Goal: Book appointment/travel/reservation

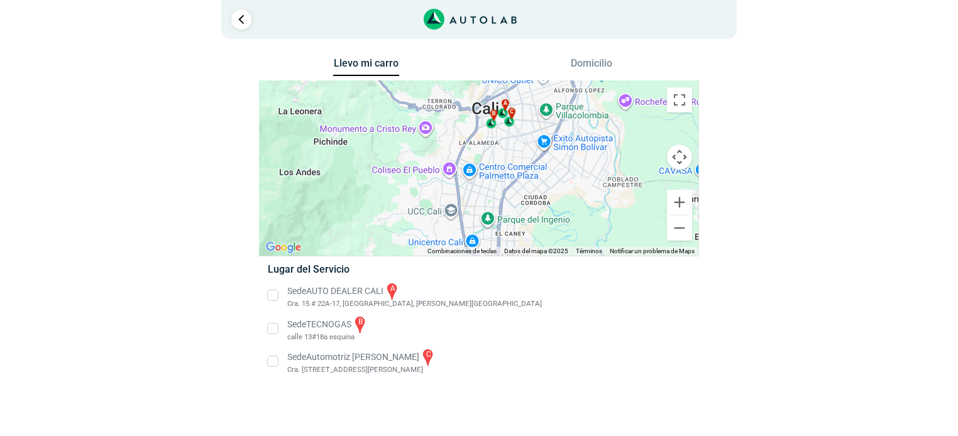
click at [595, 62] on button "Domicilio" at bounding box center [592, 66] width 66 height 18
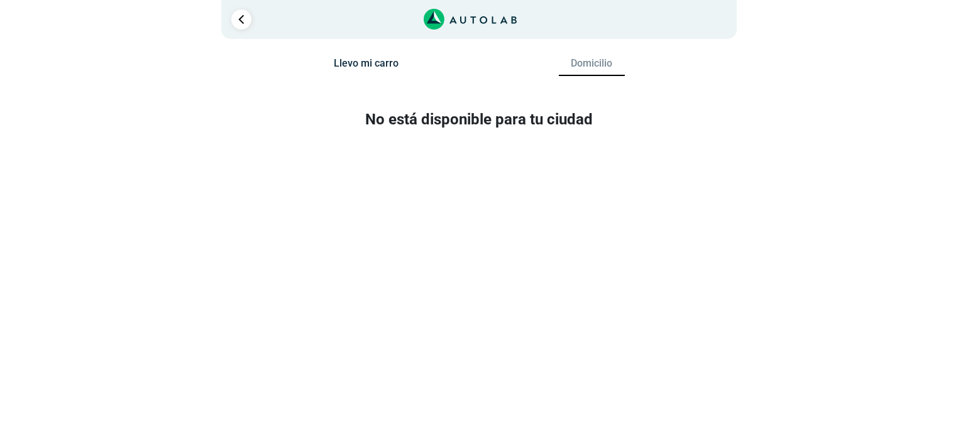
click at [355, 68] on button "Llevo mi carro" at bounding box center [366, 66] width 66 height 18
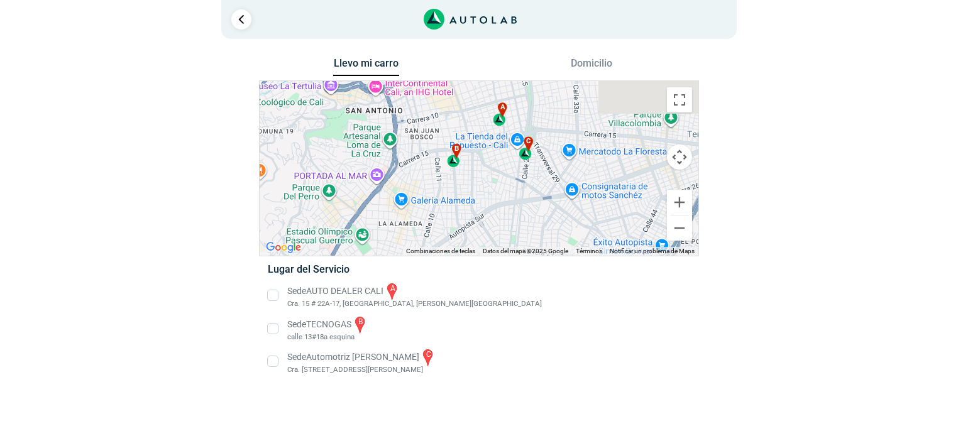
drag, startPoint x: 499, startPoint y: 128, endPoint x: 486, endPoint y: 184, distance: 56.9
click at [486, 184] on div "a b c" at bounding box center [479, 168] width 439 height 175
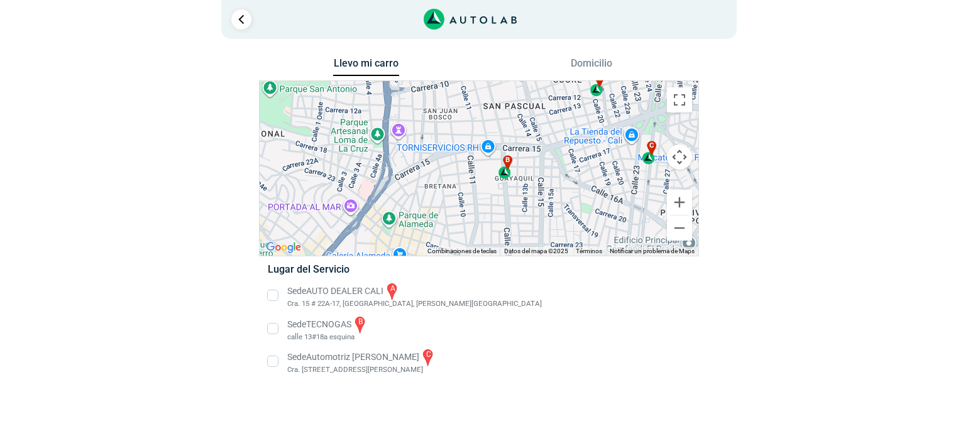
drag, startPoint x: 365, startPoint y: 174, endPoint x: 451, endPoint y: 197, distance: 88.5
click at [451, 197] on div "a b c" at bounding box center [479, 168] width 439 height 175
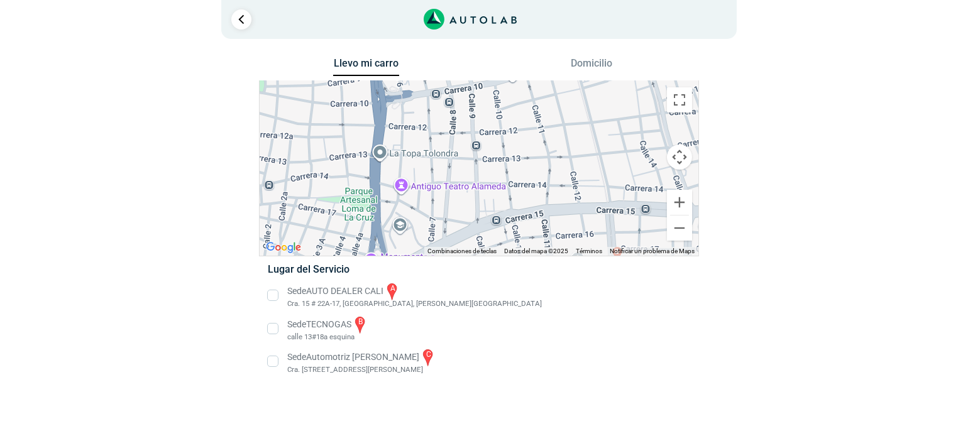
drag, startPoint x: 376, startPoint y: 122, endPoint x: 421, endPoint y: 228, distance: 115.5
click at [421, 228] on div "a b c" at bounding box center [479, 168] width 439 height 175
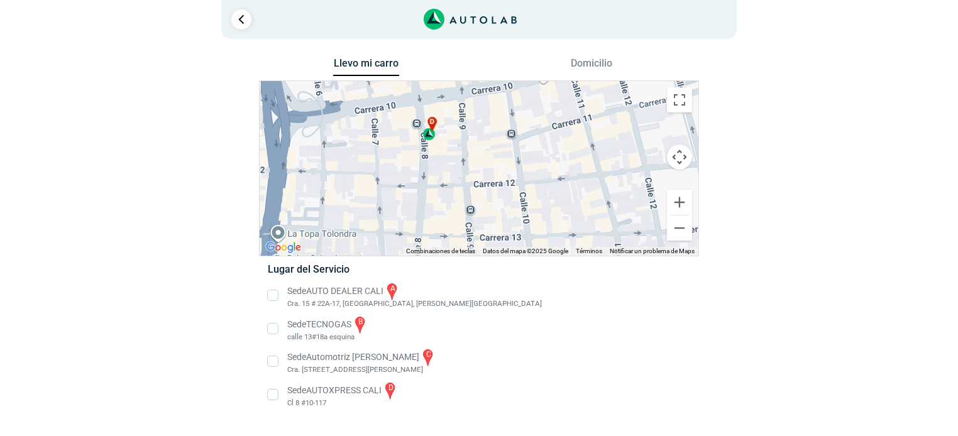
drag, startPoint x: 439, startPoint y: 107, endPoint x: 447, endPoint y: 159, distance: 52.7
click at [447, 159] on div "a b c d" at bounding box center [479, 168] width 439 height 175
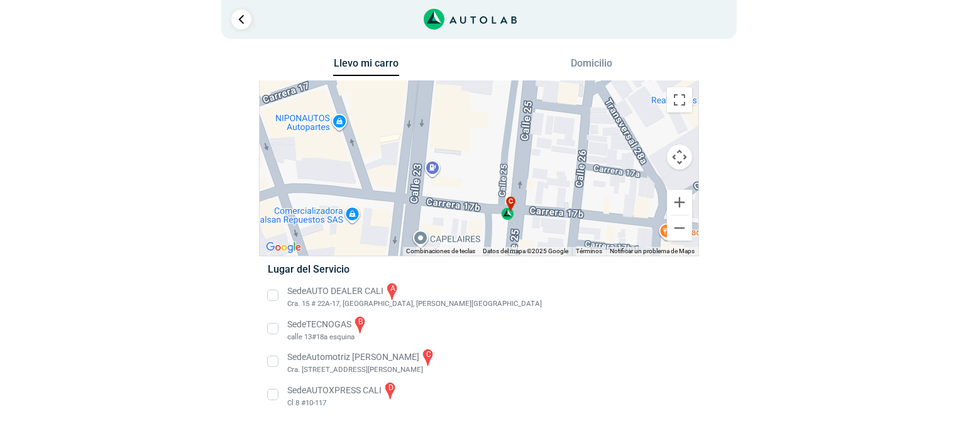
drag, startPoint x: 610, startPoint y: 124, endPoint x: 524, endPoint y: 170, distance: 97.6
click at [524, 170] on div "a b c d" at bounding box center [479, 168] width 439 height 175
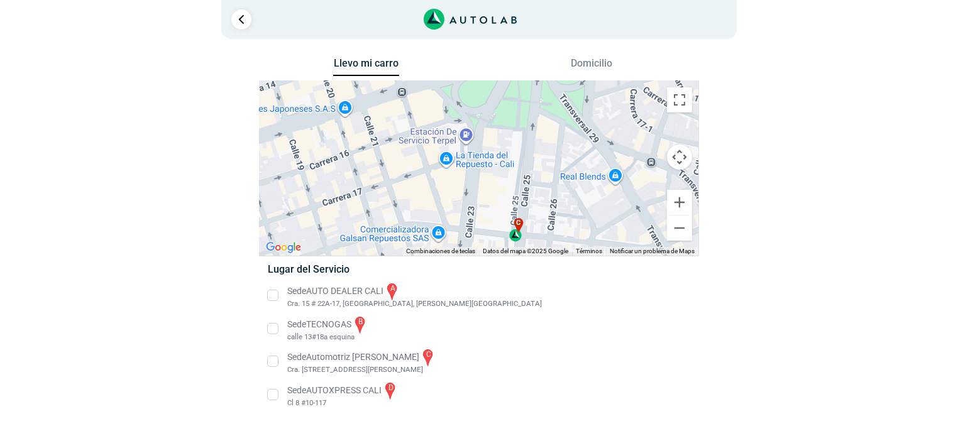
drag, startPoint x: 579, startPoint y: 125, endPoint x: 581, endPoint y: 172, distance: 46.6
click at [581, 172] on div "a b c d" at bounding box center [479, 168] width 439 height 175
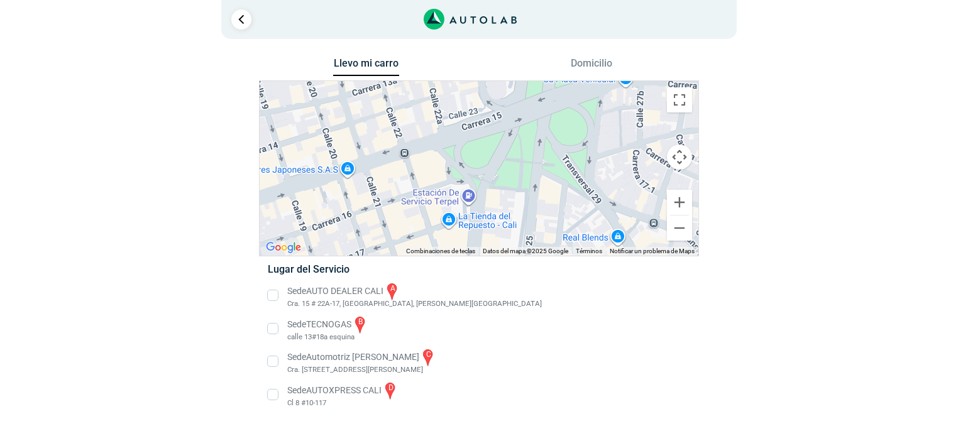
drag, startPoint x: 548, startPoint y: 112, endPoint x: 550, endPoint y: 175, distance: 62.9
click at [550, 175] on div "a b c d" at bounding box center [479, 168] width 439 height 175
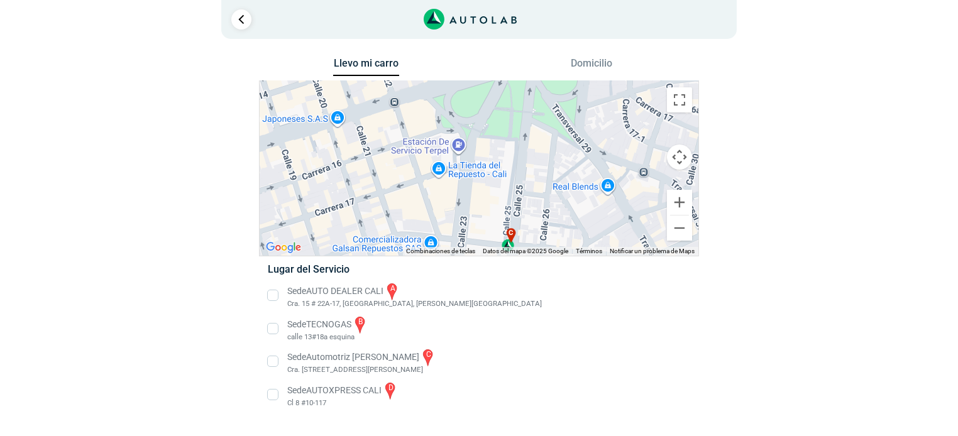
drag, startPoint x: 570, startPoint y: 214, endPoint x: 560, endPoint y: 159, distance: 55.5
click at [560, 159] on div "a b c d" at bounding box center [479, 168] width 439 height 175
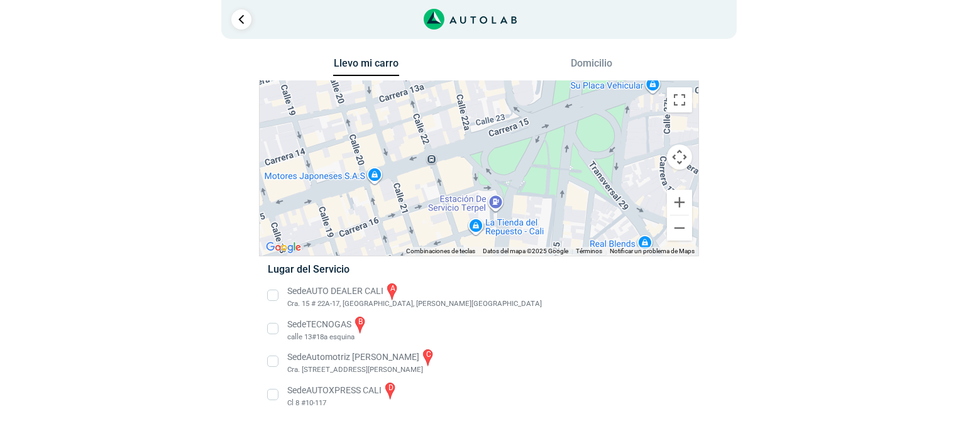
drag, startPoint x: 499, startPoint y: 141, endPoint x: 536, endPoint y: 201, distance: 69.4
click at [536, 201] on div "a b c d" at bounding box center [479, 168] width 439 height 175
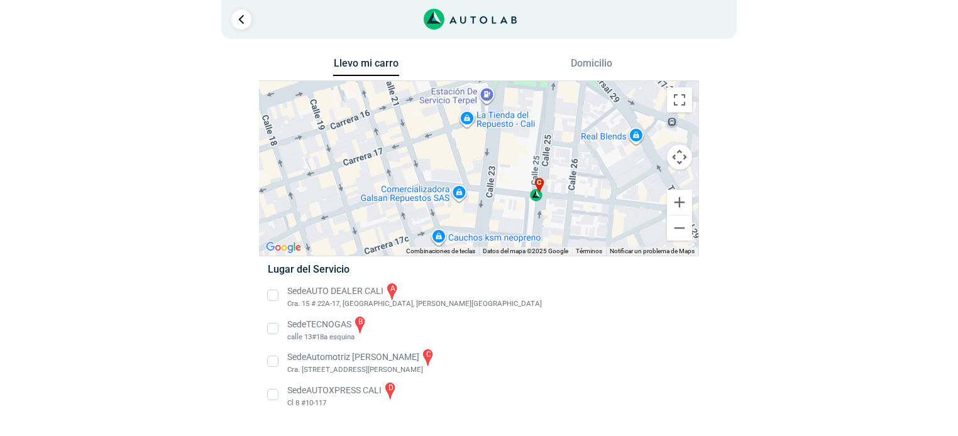
drag, startPoint x: 550, startPoint y: 231, endPoint x: 541, endPoint y: 112, distance: 119.7
click at [541, 112] on div "a b c d" at bounding box center [479, 168] width 439 height 175
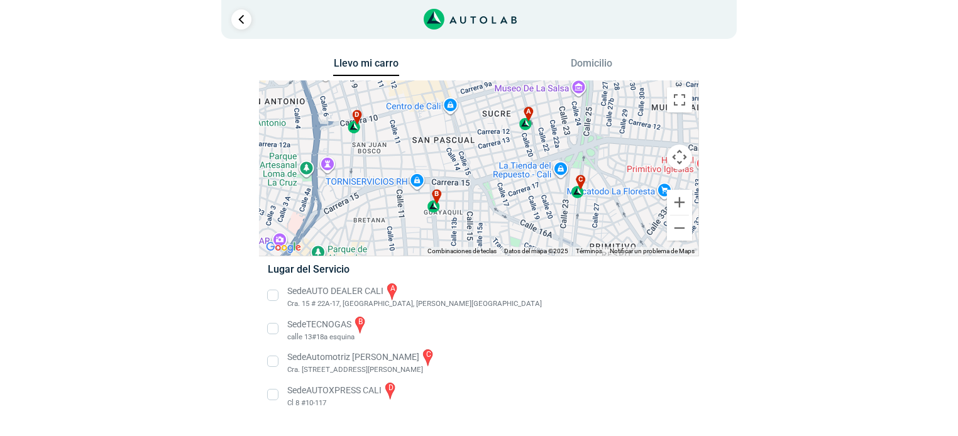
drag, startPoint x: 301, startPoint y: 129, endPoint x: 333, endPoint y: 136, distance: 33.6
click at [333, 136] on div "a b c d" at bounding box center [479, 168] width 439 height 175
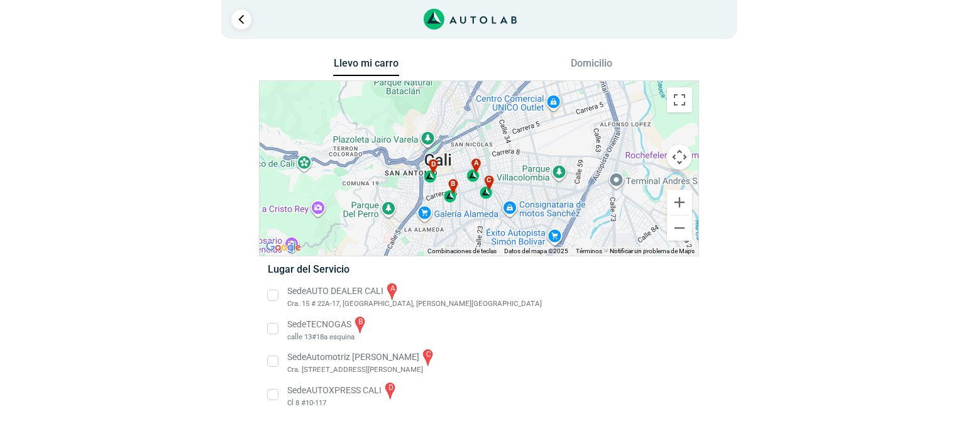
drag, startPoint x: 616, startPoint y: 97, endPoint x: 485, endPoint y: 136, distance: 137.1
click at [485, 136] on div "a b c d" at bounding box center [479, 168] width 439 height 175
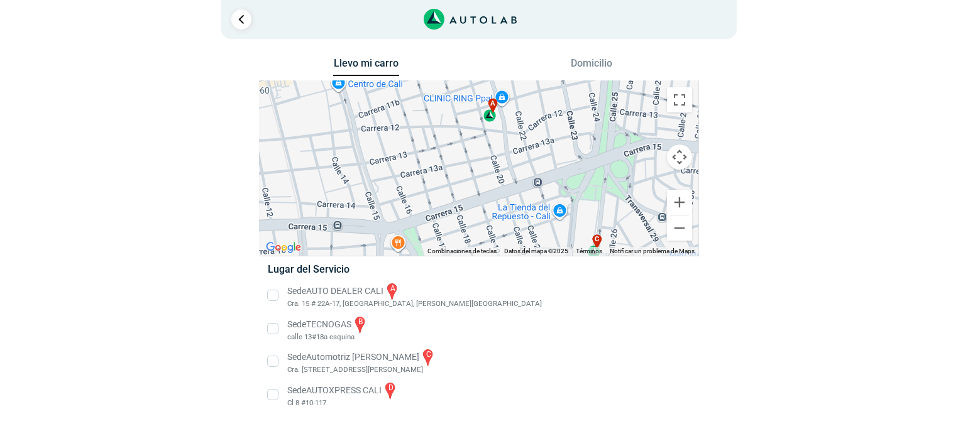
drag, startPoint x: 522, startPoint y: 124, endPoint x: 512, endPoint y: 141, distance: 20.1
click at [512, 141] on div "a b c d" at bounding box center [479, 168] width 439 height 175
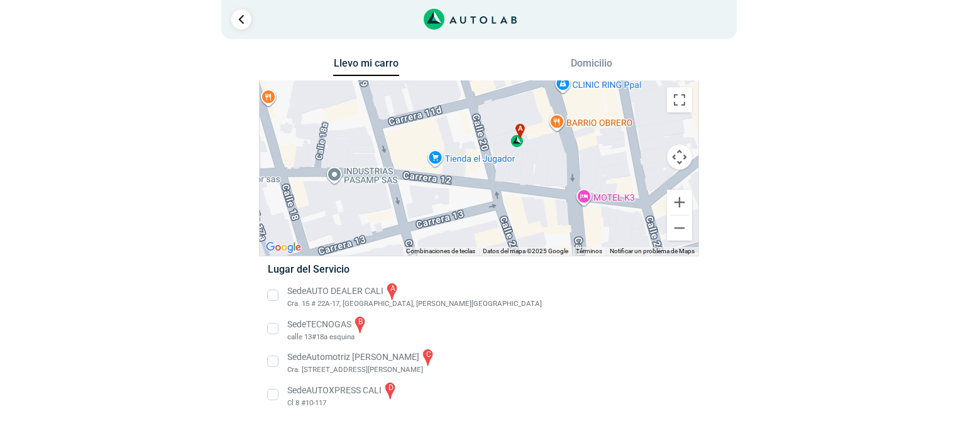
drag, startPoint x: 506, startPoint y: 134, endPoint x: 524, endPoint y: 190, distance: 58.9
click at [524, 190] on div "a b c d" at bounding box center [479, 168] width 439 height 175
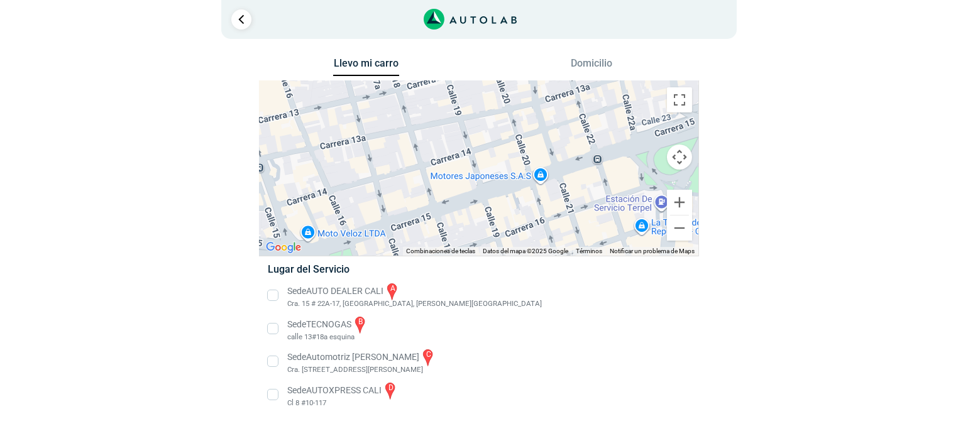
drag, startPoint x: 535, startPoint y: 224, endPoint x: 536, endPoint y: 104, distance: 120.1
click at [536, 104] on div "a b c d" at bounding box center [479, 168] width 439 height 175
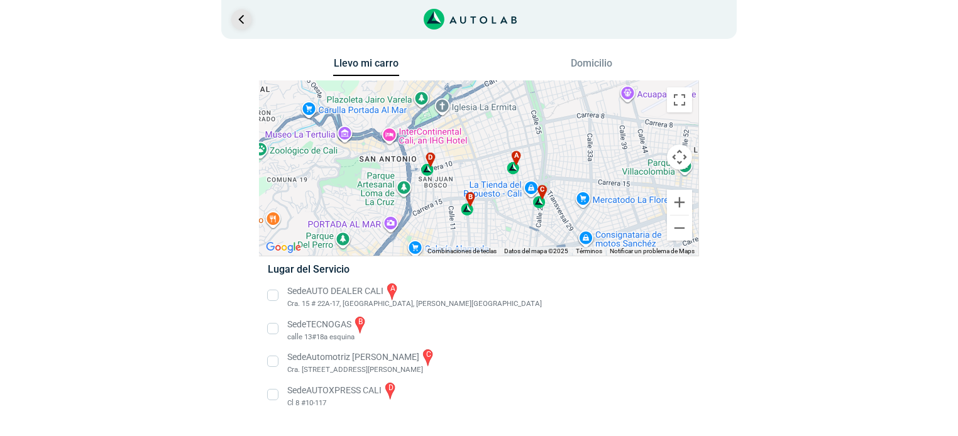
click at [241, 19] on link "Ir al paso anterior" at bounding box center [241, 19] width 20 height 20
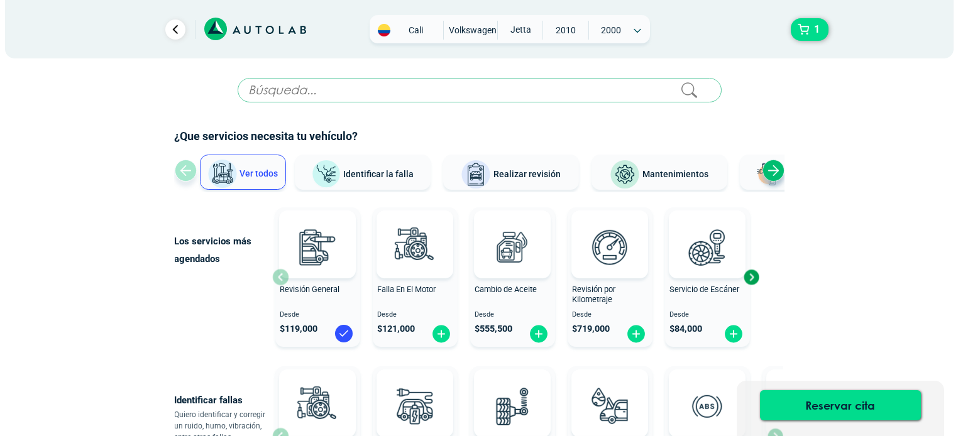
scroll to position [125, 0]
